Goal: Task Accomplishment & Management: Use online tool/utility

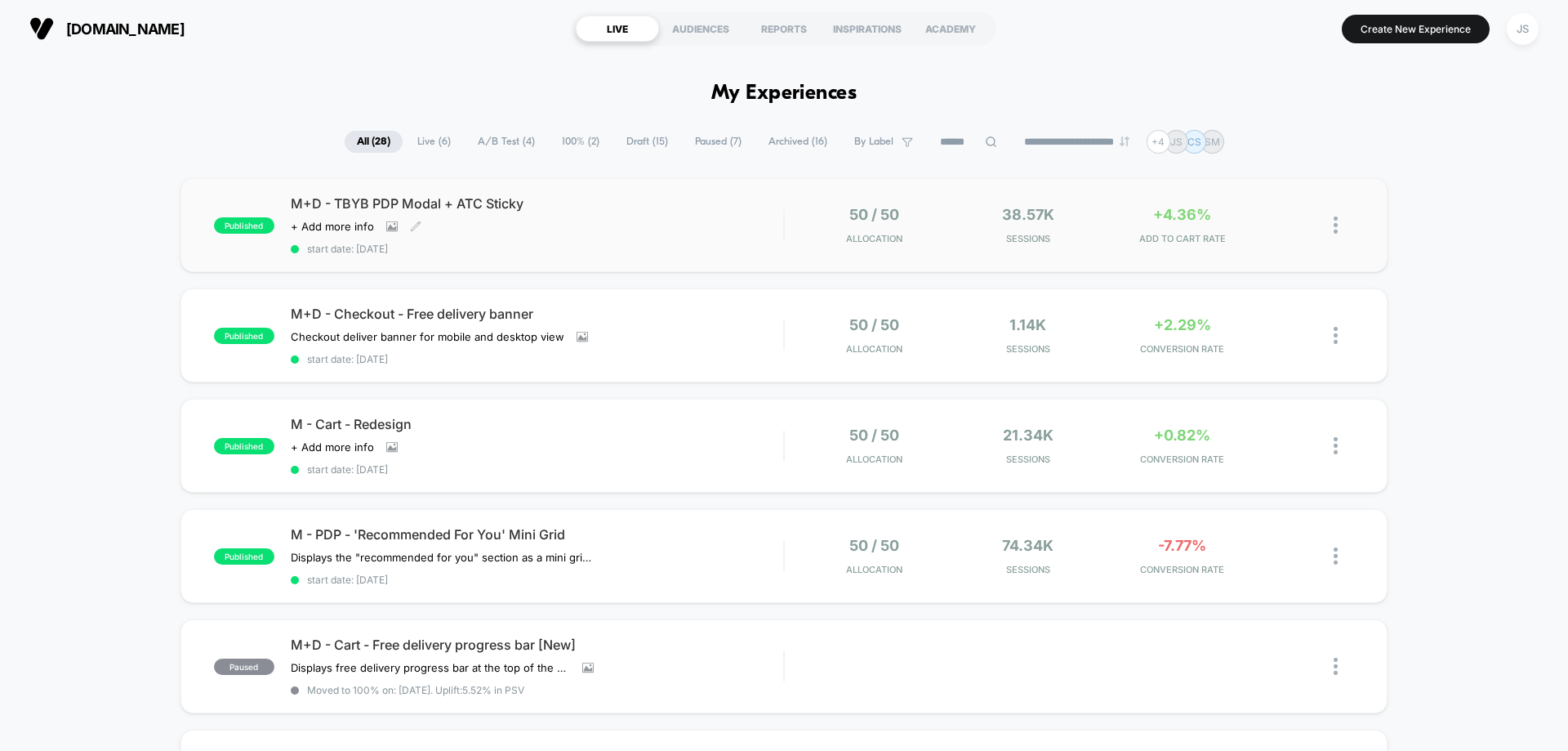
click at [631, 237] on div "M+D - TBYB PDP Modal + ATC Sticky Click to view images Click to edit experience…" at bounding box center [536, 225] width 492 height 60
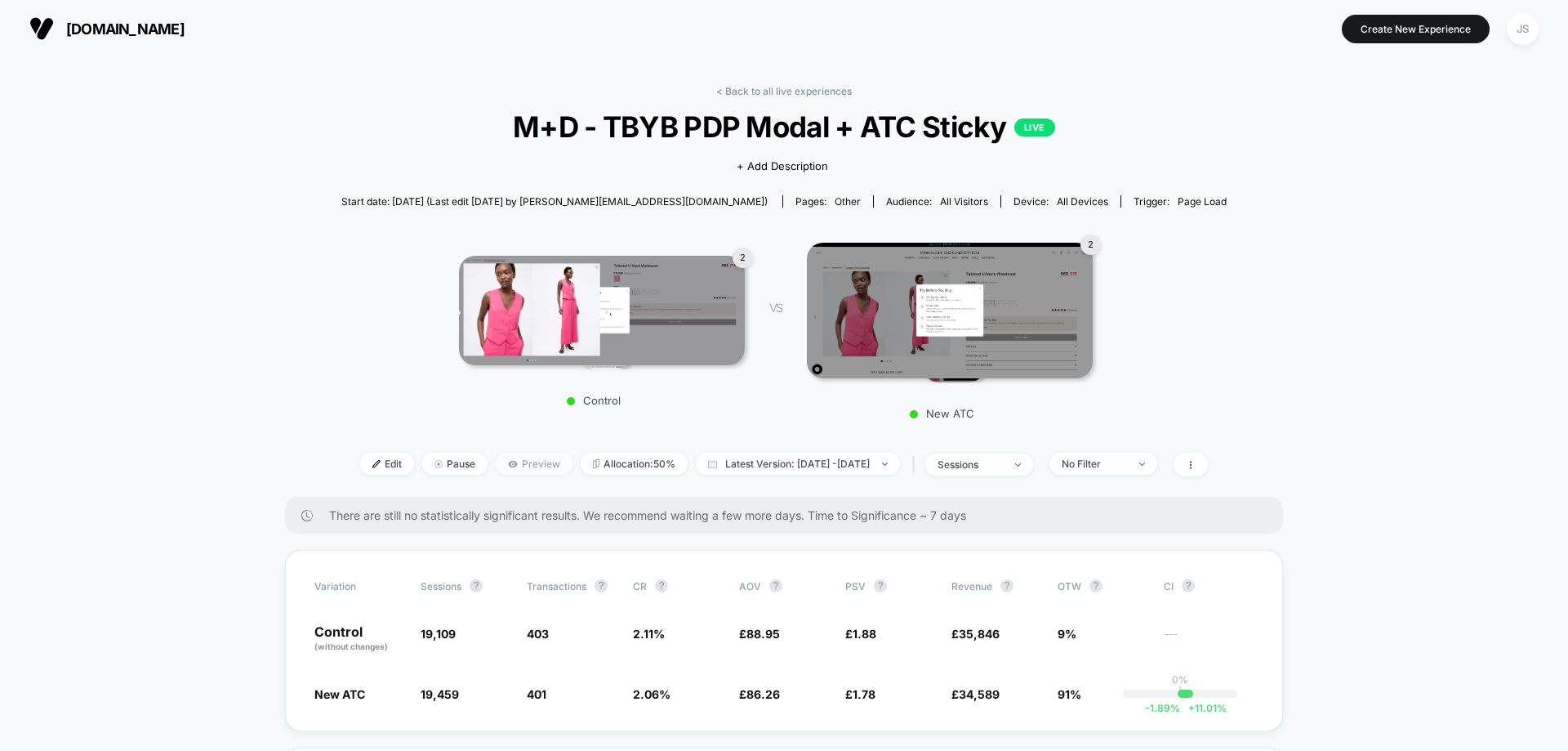
click at [497, 453] on span "Preview" at bounding box center [534, 464] width 77 height 22
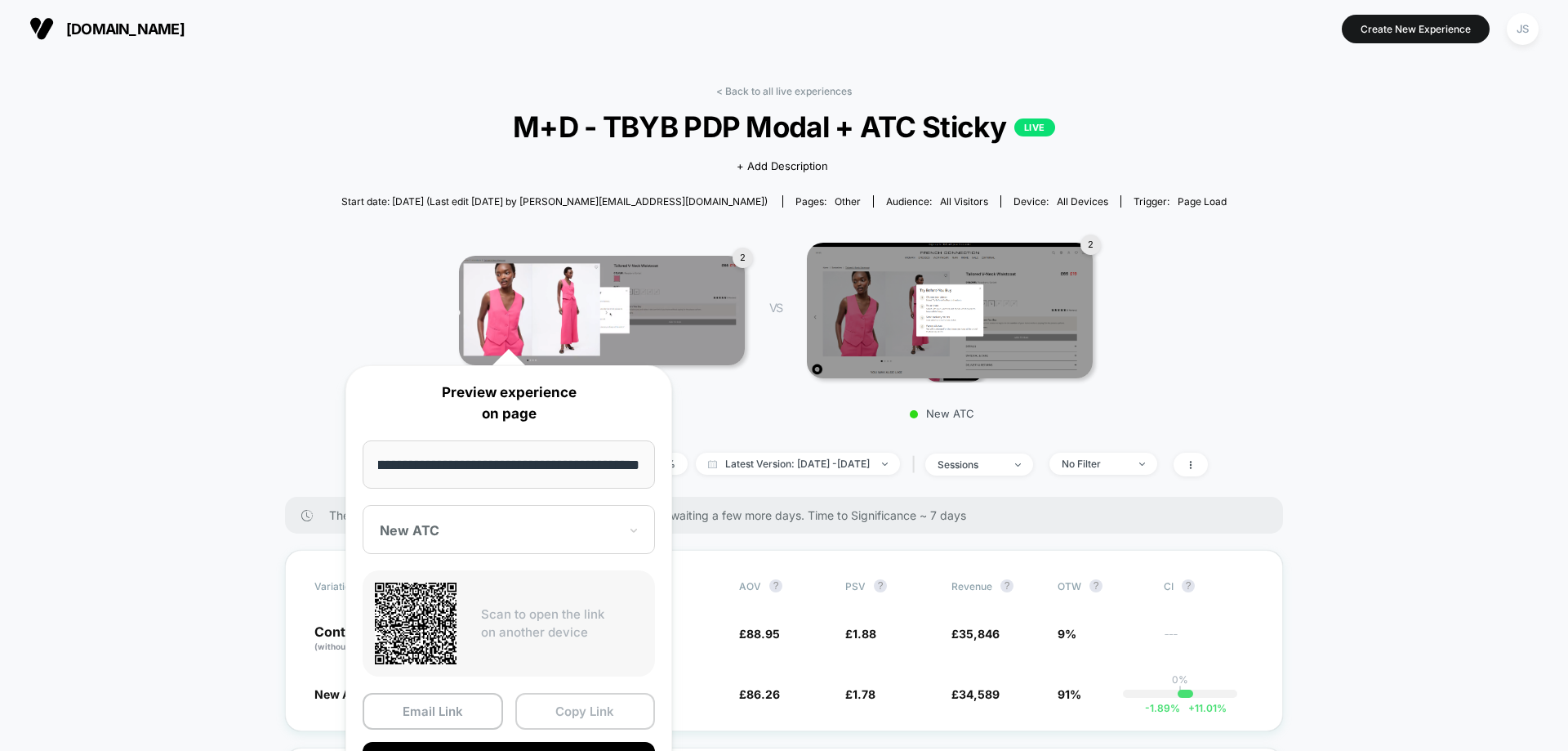
click at [564, 710] on button "Copy Link" at bounding box center [586, 711] width 140 height 36
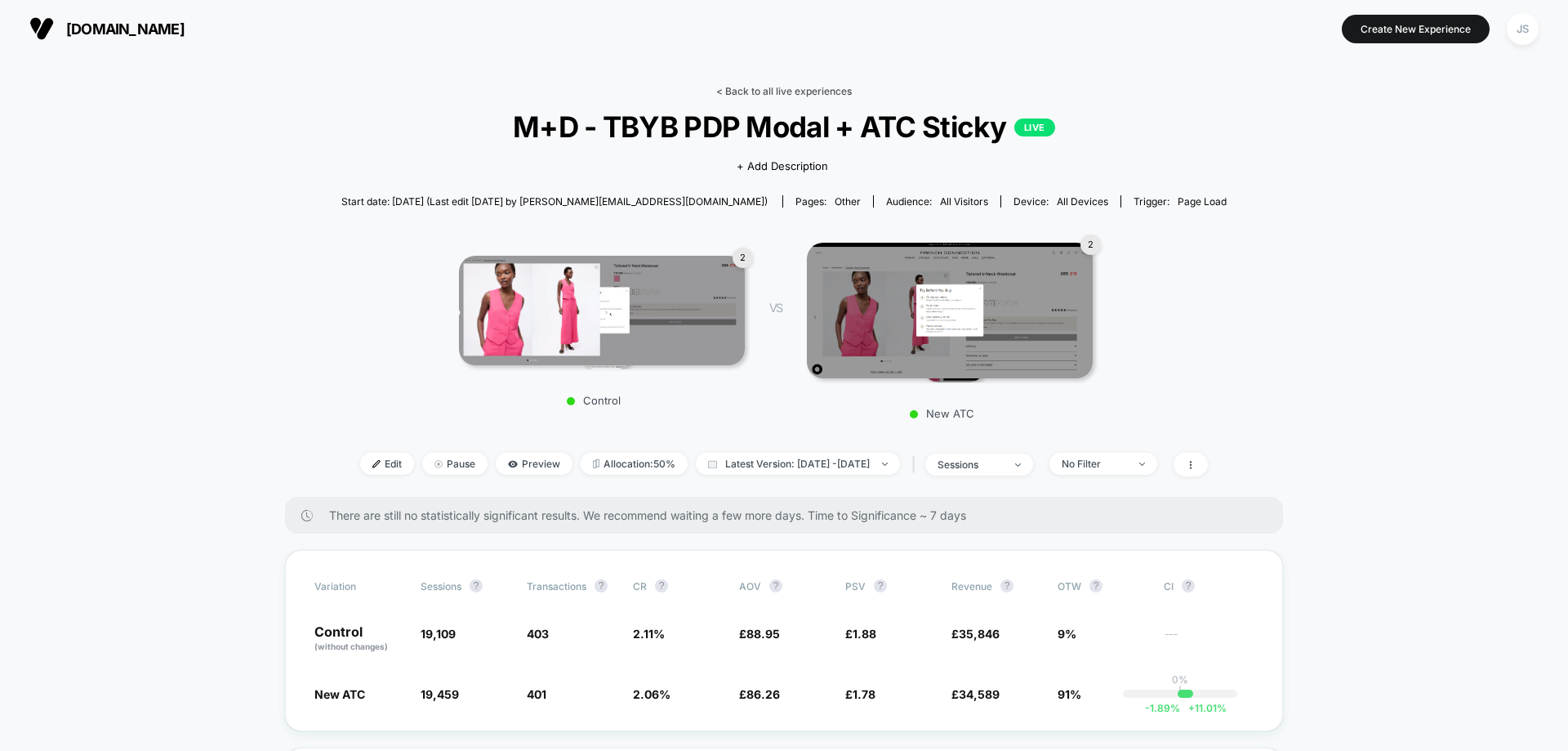
click at [789, 89] on link "< Back to all live experiences" at bounding box center [784, 90] width 136 height 12
